Goal: Transaction & Acquisition: Purchase product/service

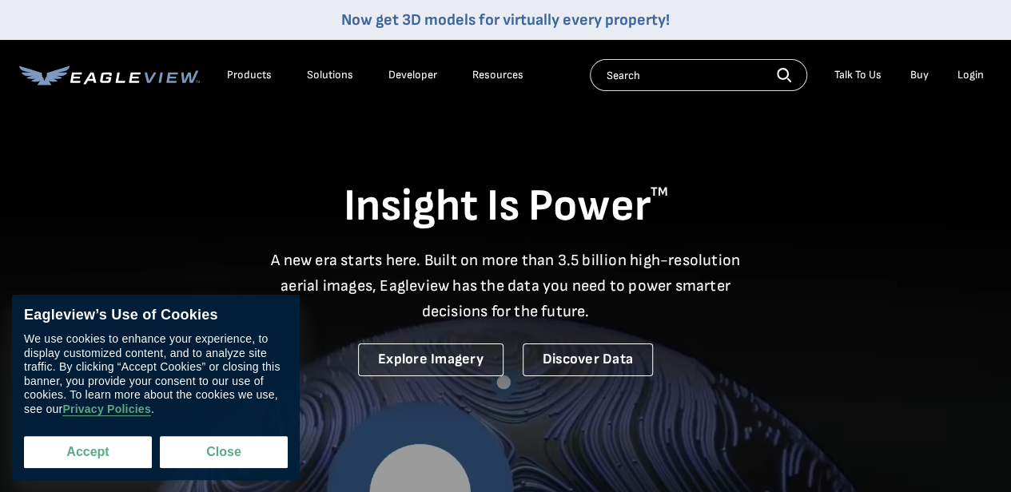
click at [107, 455] on button "Accept" at bounding box center [88, 452] width 128 height 32
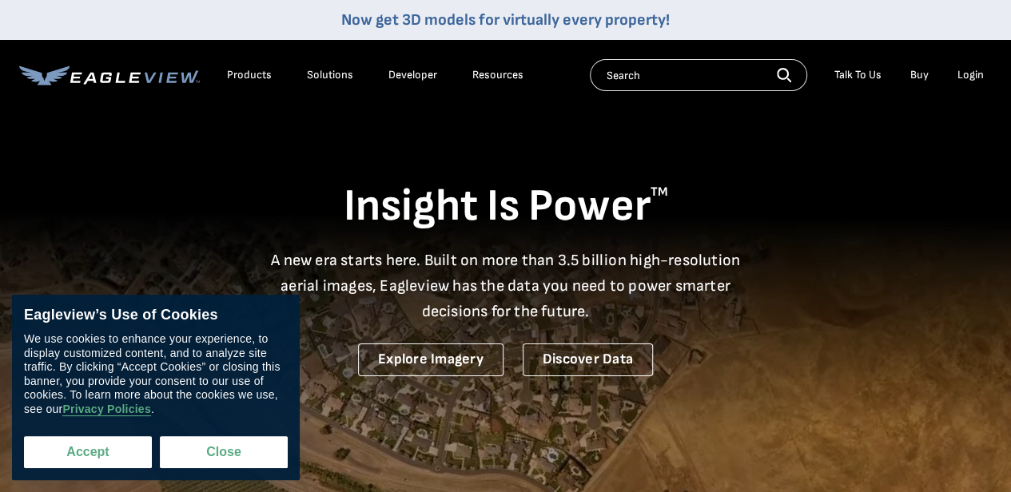
checkbox input "true"
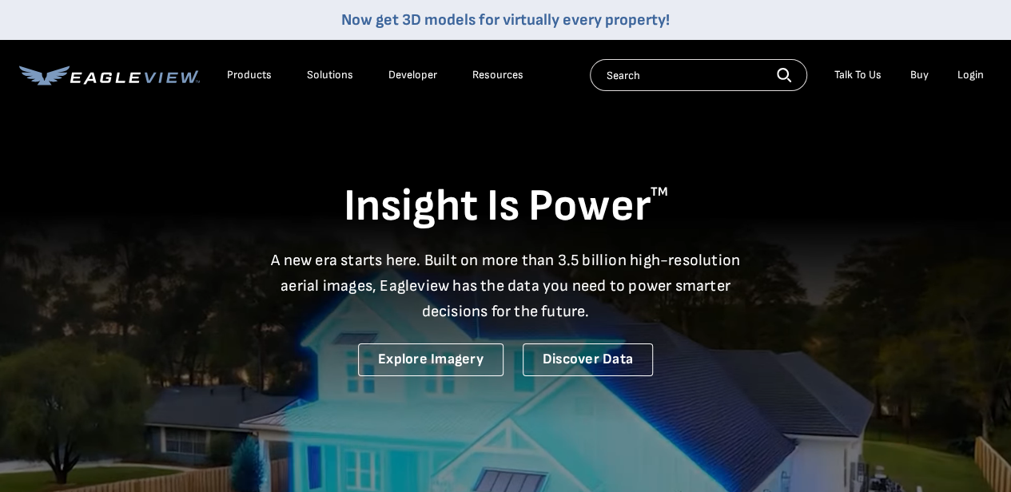
click at [978, 75] on div "Login" at bounding box center [970, 75] width 26 height 14
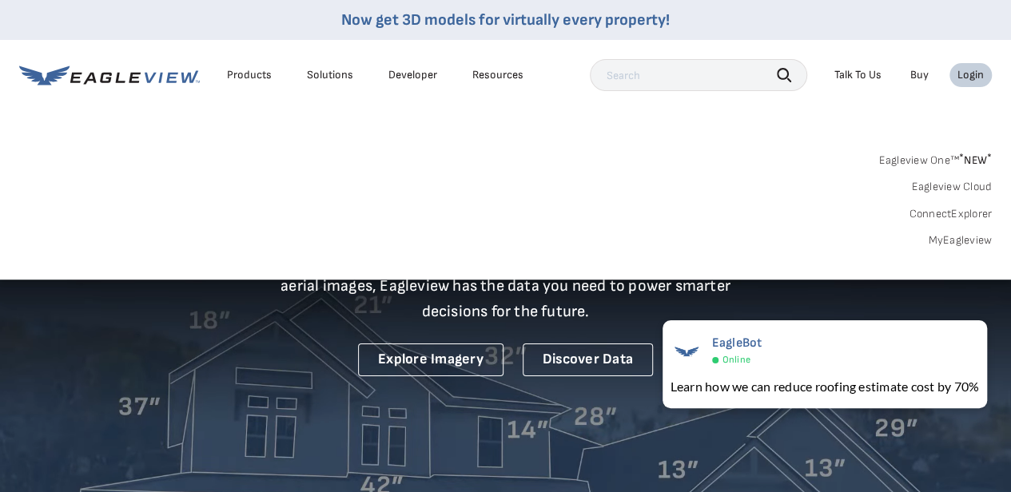
click at [954, 245] on link "MyEagleview" at bounding box center [960, 240] width 64 height 14
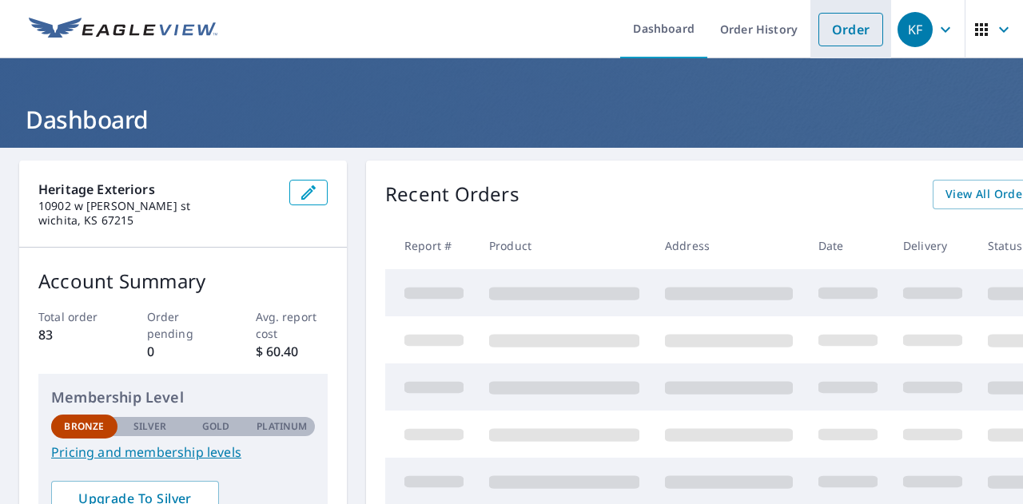
click at [828, 34] on link "Order" at bounding box center [850, 30] width 65 height 34
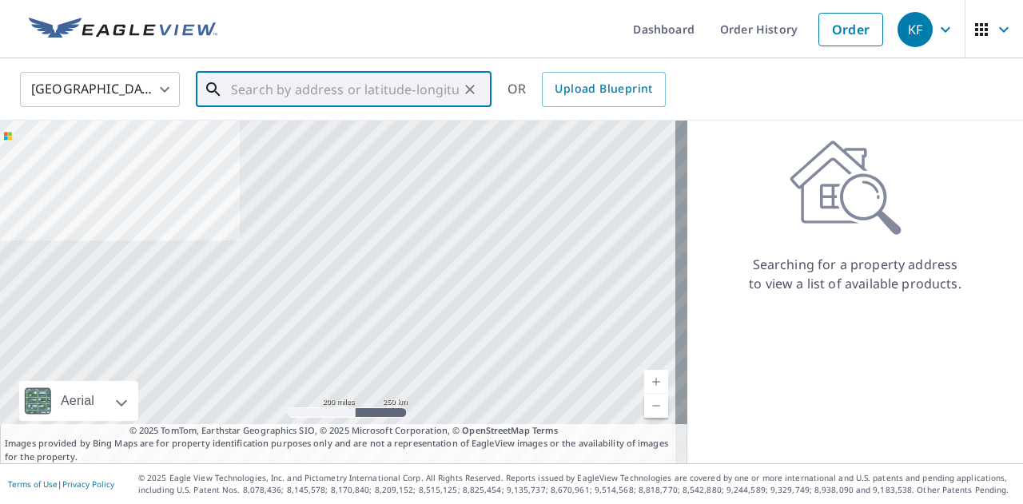
click at [443, 95] on input "text" at bounding box center [345, 89] width 228 height 45
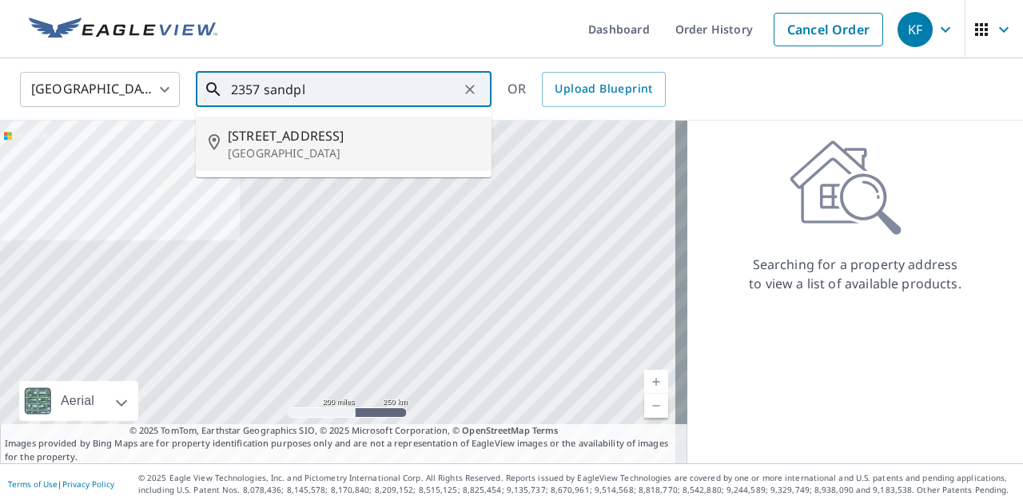
click at [385, 159] on p "Wichita, KS 67205" at bounding box center [353, 153] width 251 height 16
type input "2357 N Sandplum St Wichita, KS 67205"
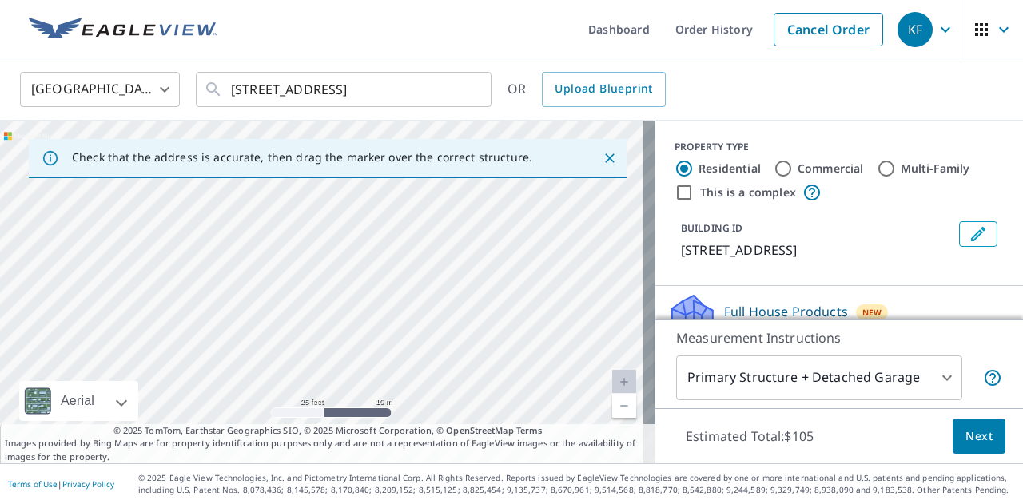
drag, startPoint x: 328, startPoint y: 309, endPoint x: 476, endPoint y: 141, distance: 223.7
click at [476, 141] on div "Check that the address is accurate, then drag the marker over the correct struc…" at bounding box center [327, 292] width 655 height 343
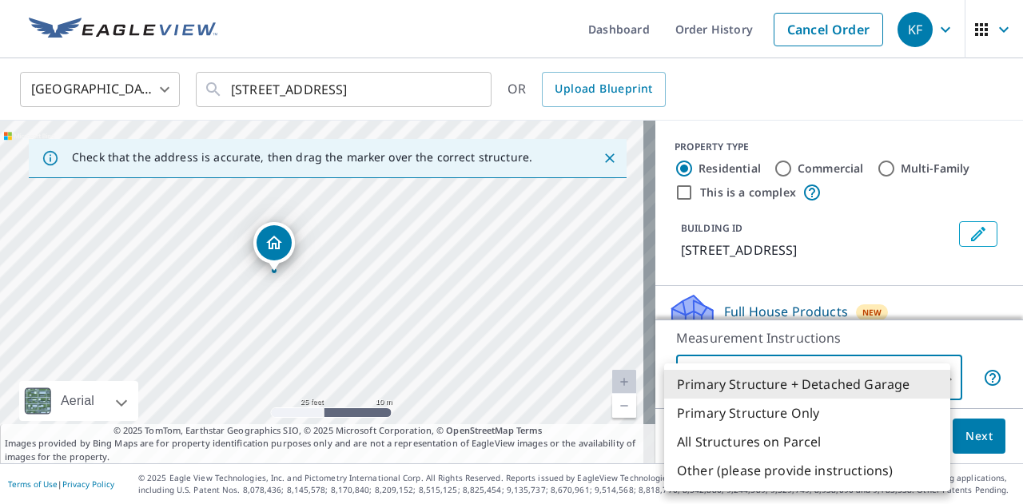
click at [921, 385] on body "KF KF Dashboard Order History Cancel Order KF United States US ​ 2357 N Sandplu…" at bounding box center [511, 252] width 1023 height 504
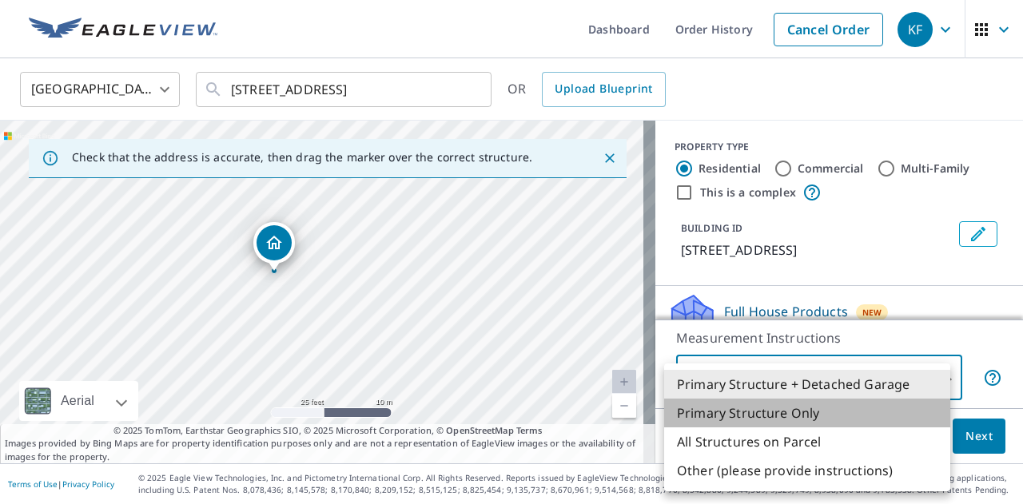
click at [901, 416] on li "Primary Structure Only" at bounding box center [807, 413] width 286 height 29
type input "2"
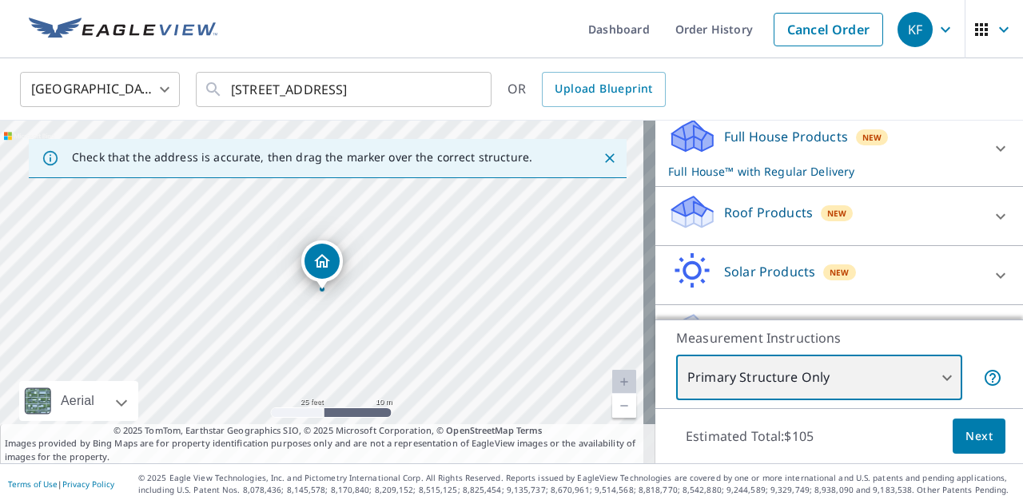
scroll to position [187, 0]
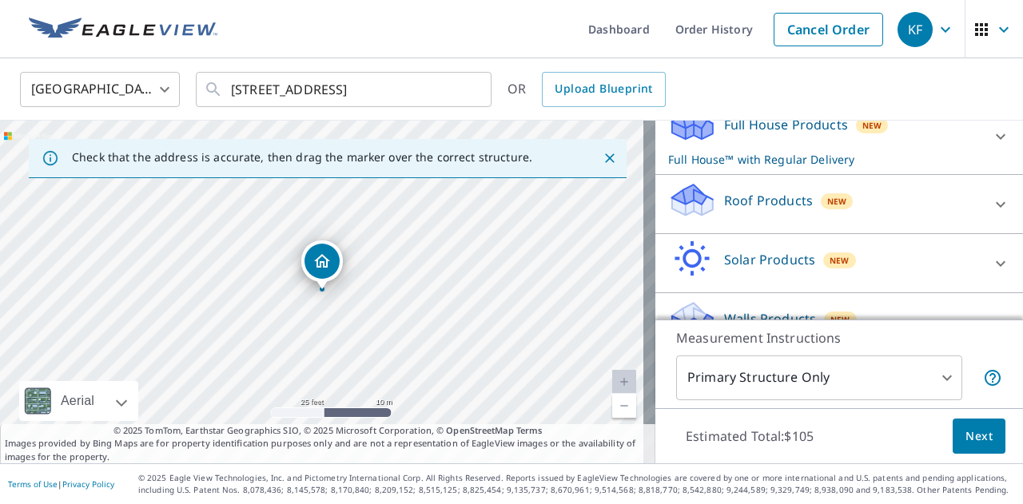
click at [943, 205] on div "Roof Products New" at bounding box center [824, 204] width 313 height 46
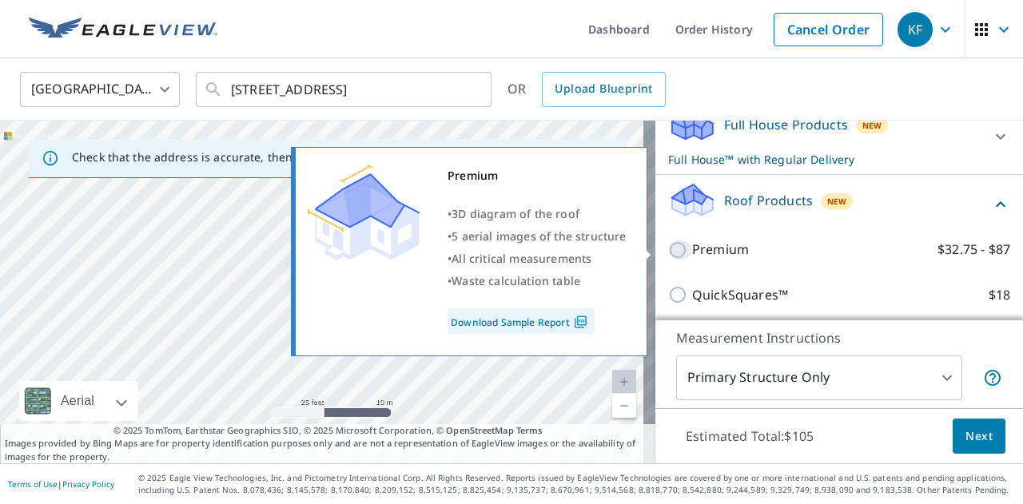
click at [668, 247] on input "Premium $32.75 - $87" at bounding box center [680, 250] width 24 height 19
checkbox input "true"
checkbox input "false"
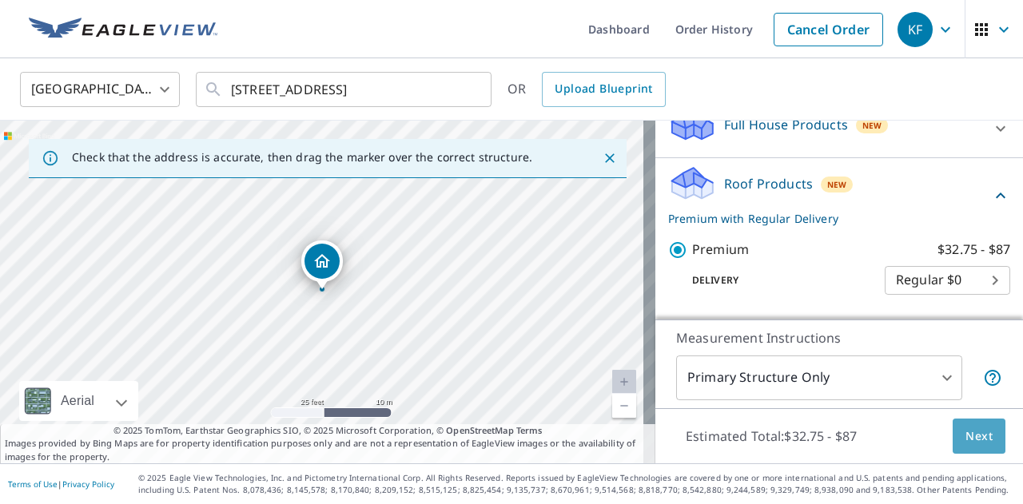
click at [980, 434] on button "Next" at bounding box center [979, 437] width 53 height 36
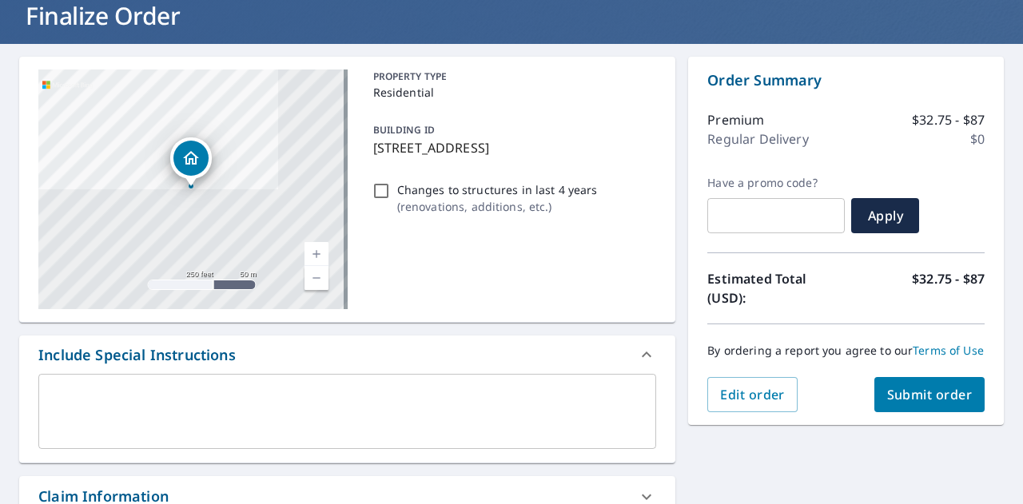
scroll to position [105, 0]
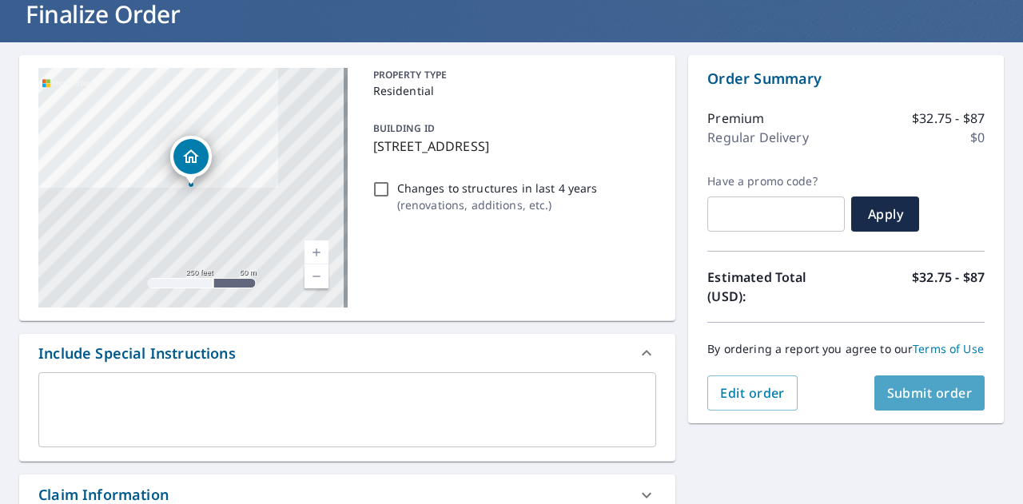
click at [913, 402] on span "Submit order" at bounding box center [930, 393] width 86 height 18
checkbox input "true"
